Goal: Task Accomplishment & Management: Use online tool/utility

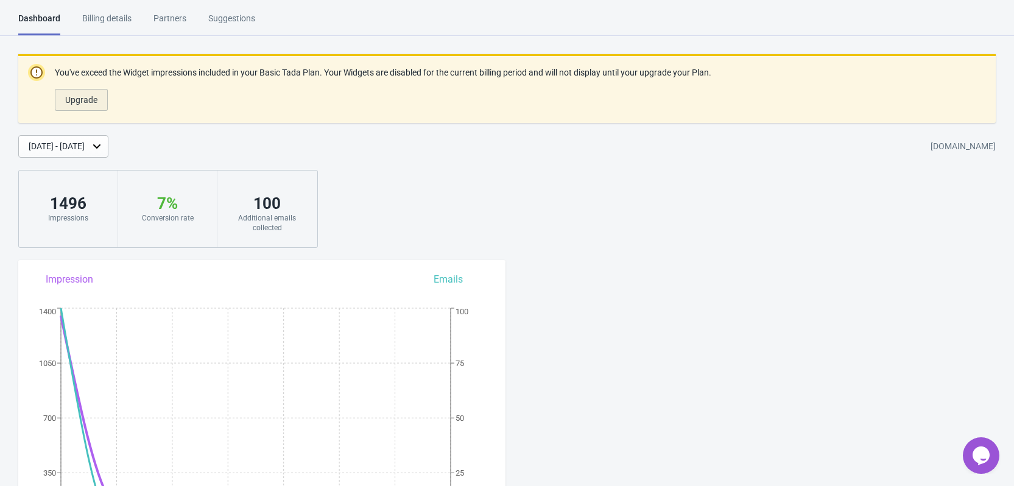
click at [91, 102] on span "Upgrade" at bounding box center [81, 100] width 32 height 10
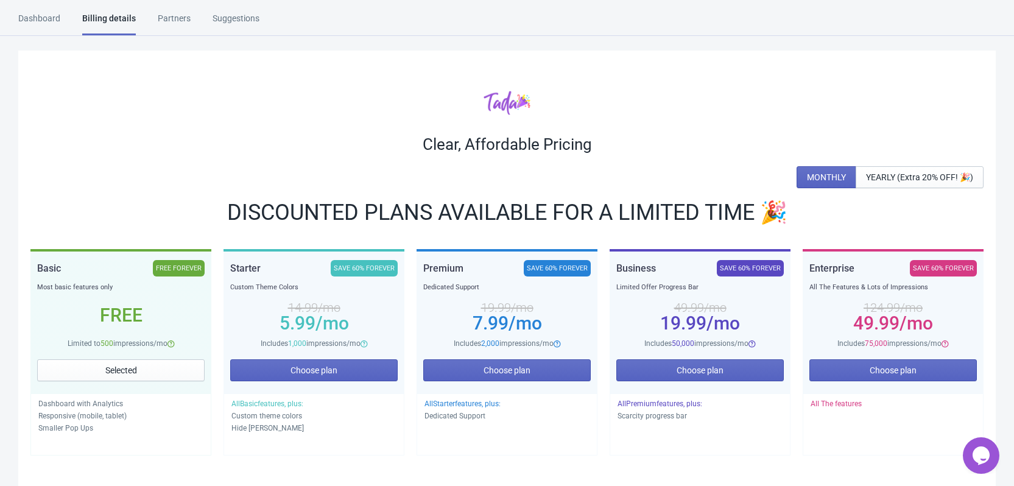
click at [48, 21] on div "Dashboard" at bounding box center [39, 22] width 42 height 21
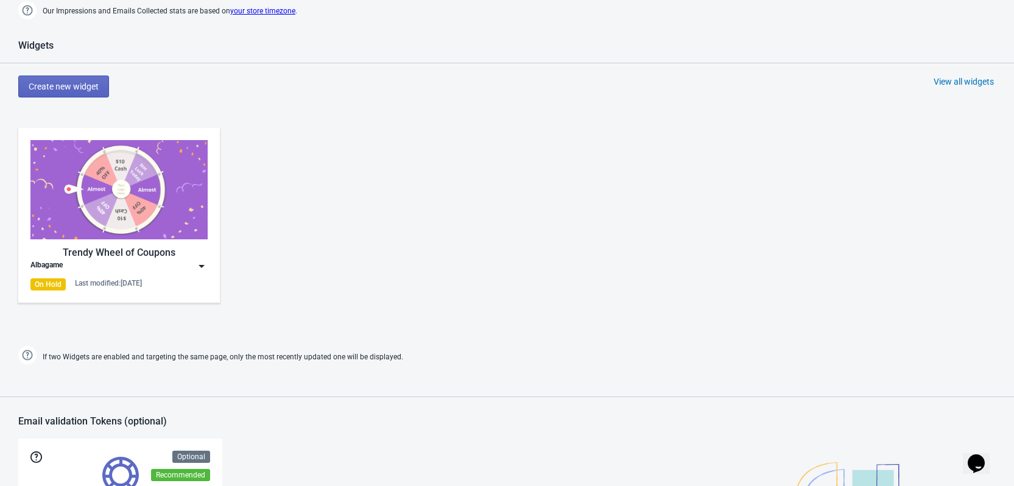
scroll to position [609, 0]
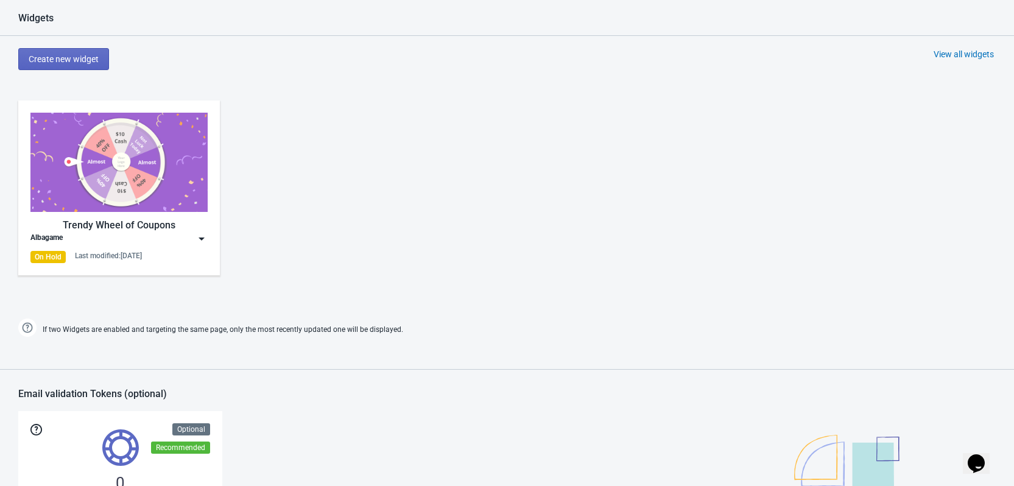
click at [200, 240] on img at bounding box center [202, 239] width 12 height 12
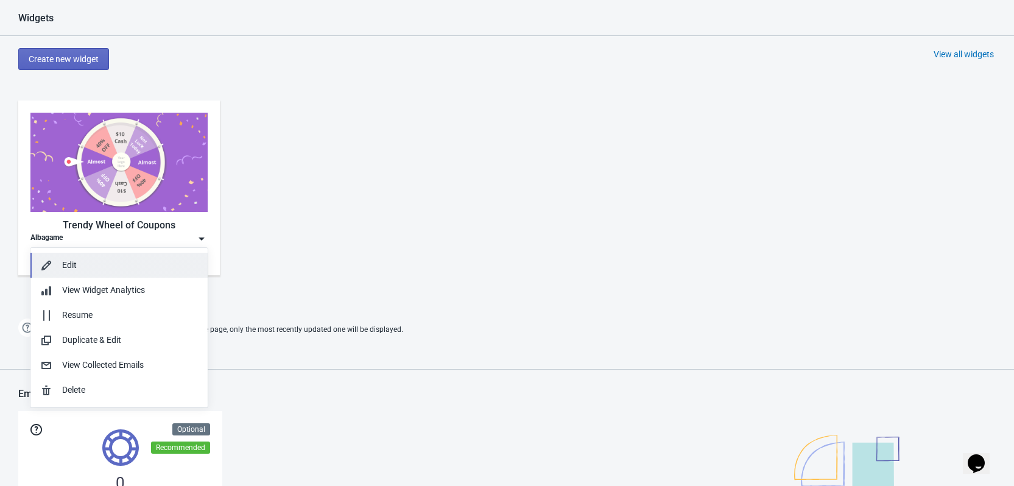
click at [82, 263] on div "Edit" at bounding box center [130, 265] width 136 height 13
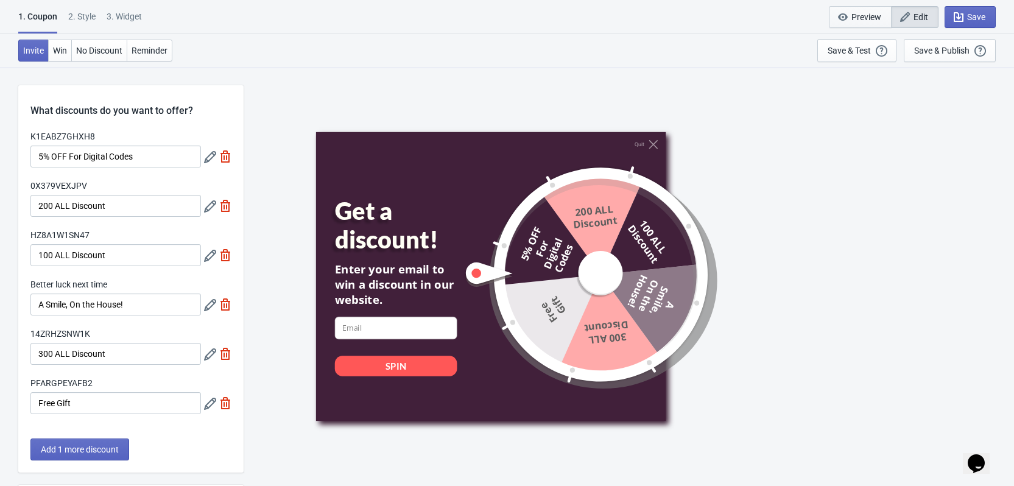
click at [866, 13] on span "Preview" at bounding box center [867, 17] width 30 height 10
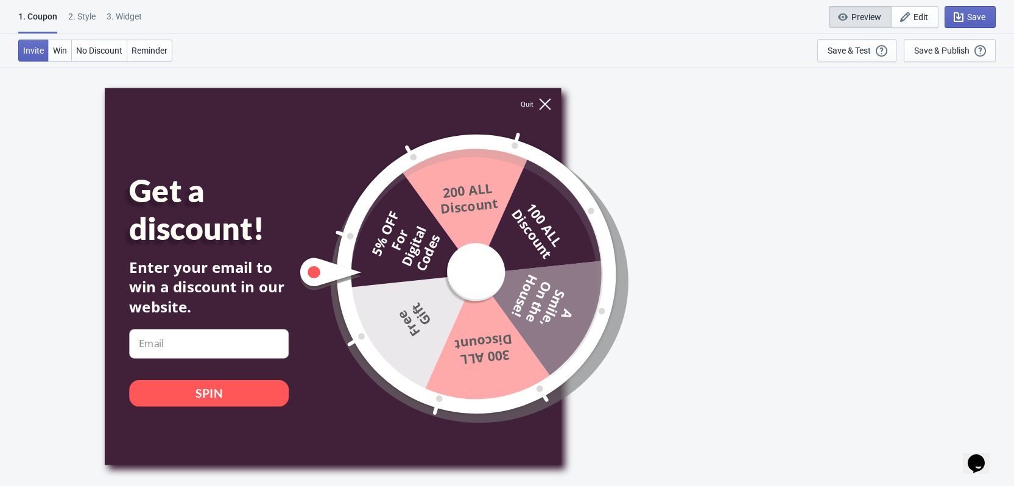
click at [544, 104] on icon at bounding box center [545, 104] width 12 height 12
click at [539, 104] on icon at bounding box center [545, 104] width 12 height 12
